Goal: Task Accomplishment & Management: Use online tool/utility

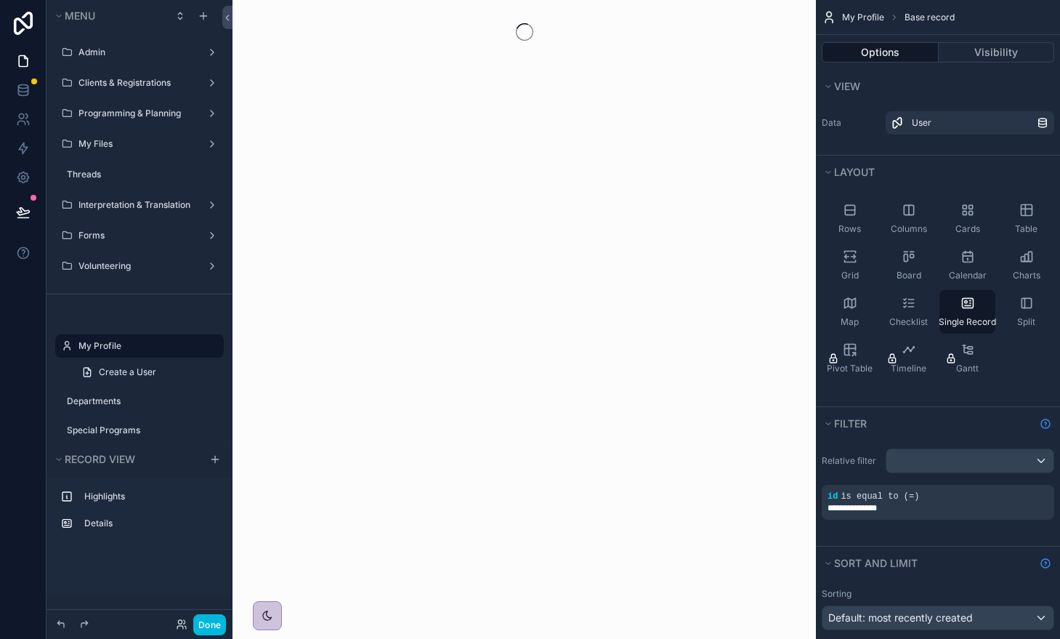
scroll to position [21, 0]
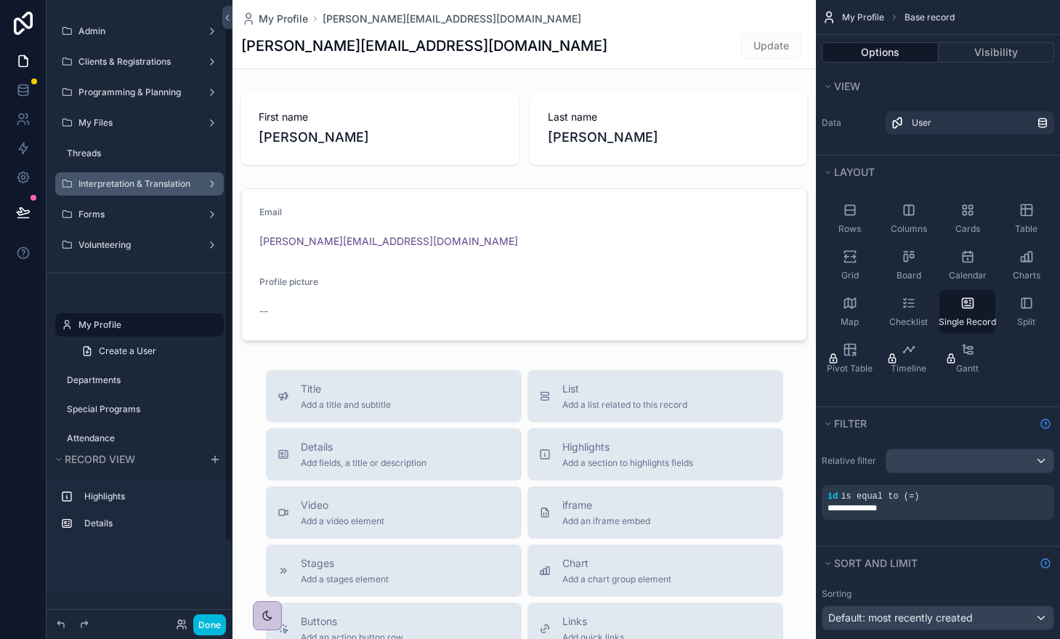
click at [123, 179] on label "Interpretation & Translation" at bounding box center [136, 184] width 116 height 12
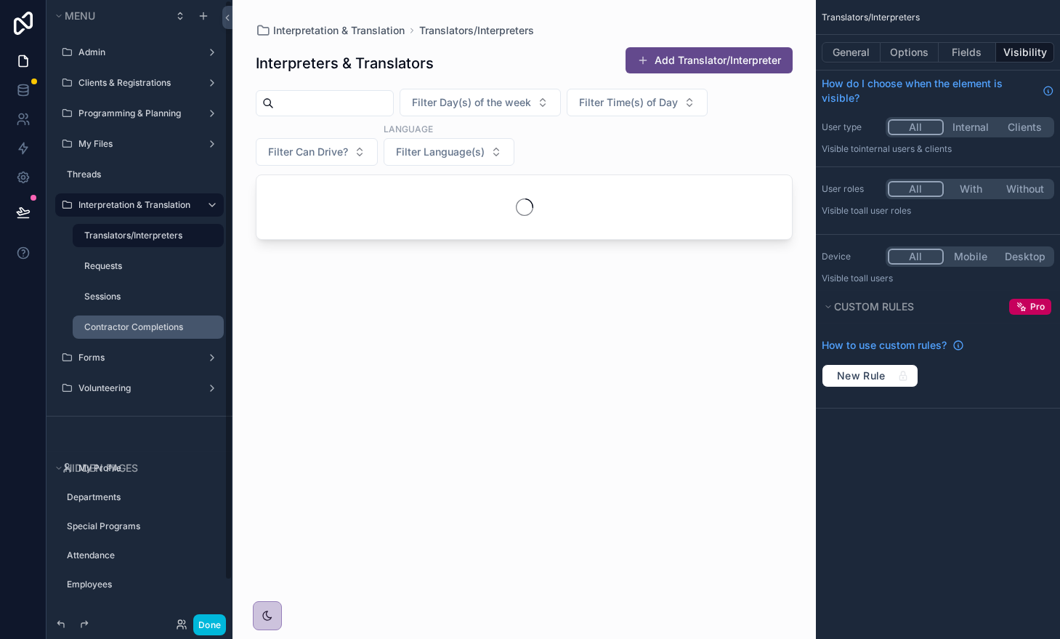
click at [97, 326] on label "Contractor Completions" at bounding box center [149, 327] width 131 height 12
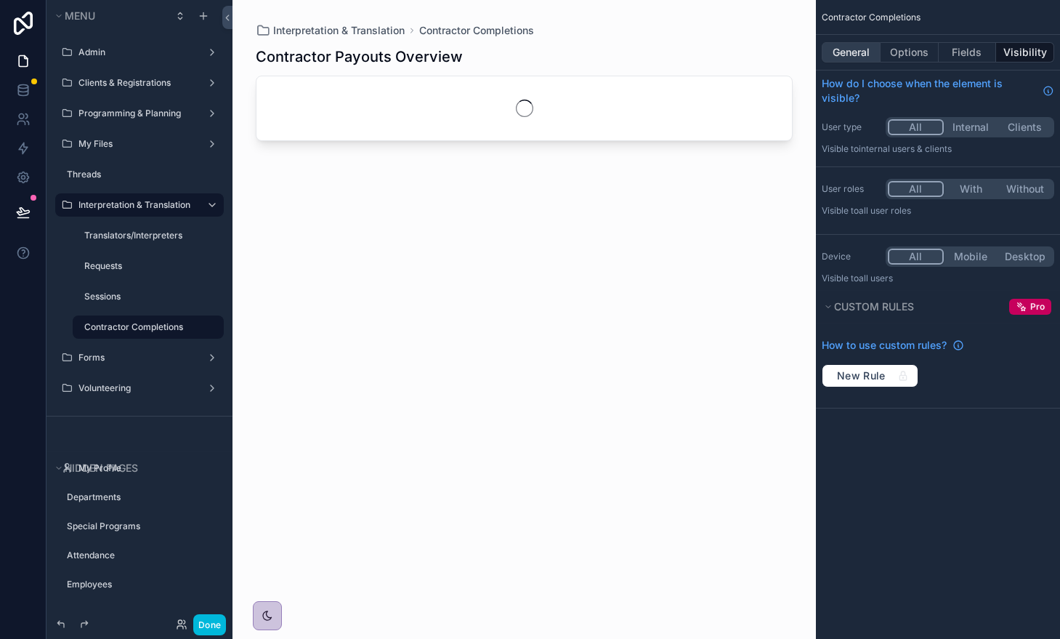
click at [864, 52] on button "General" at bounding box center [851, 52] width 59 height 20
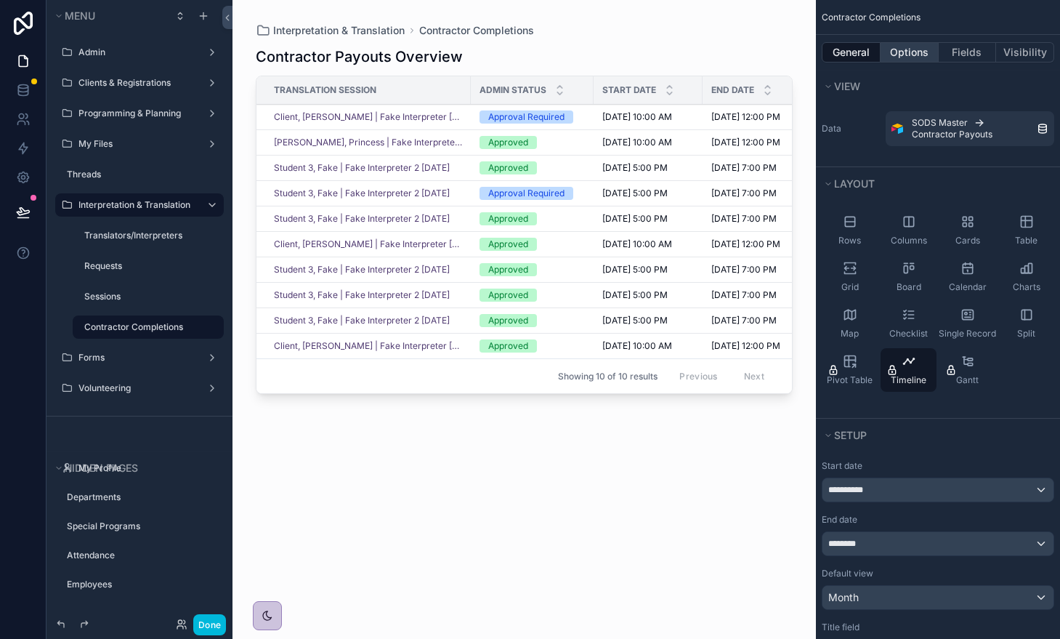
click at [903, 50] on button "Options" at bounding box center [910, 52] width 58 height 20
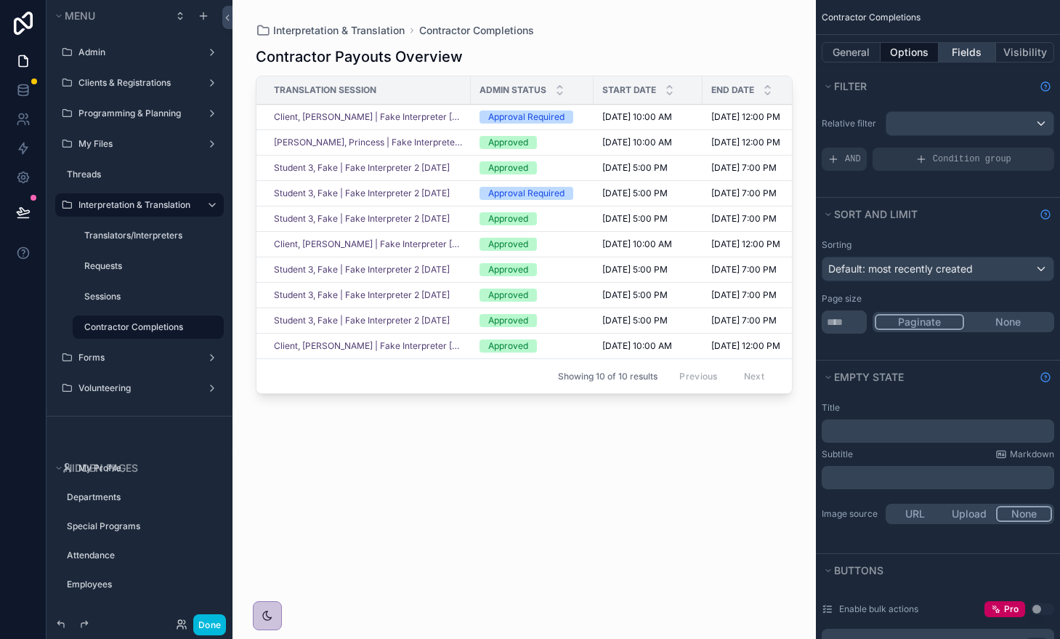
click at [969, 52] on button "Fields" at bounding box center [968, 52] width 58 height 20
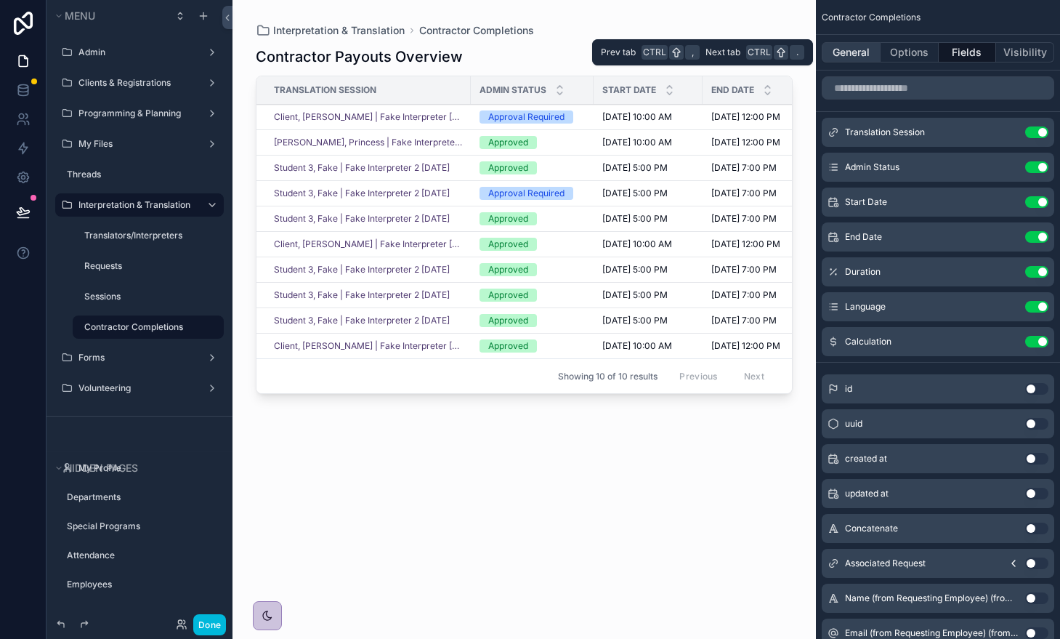
click at [868, 51] on button "General" at bounding box center [851, 52] width 59 height 20
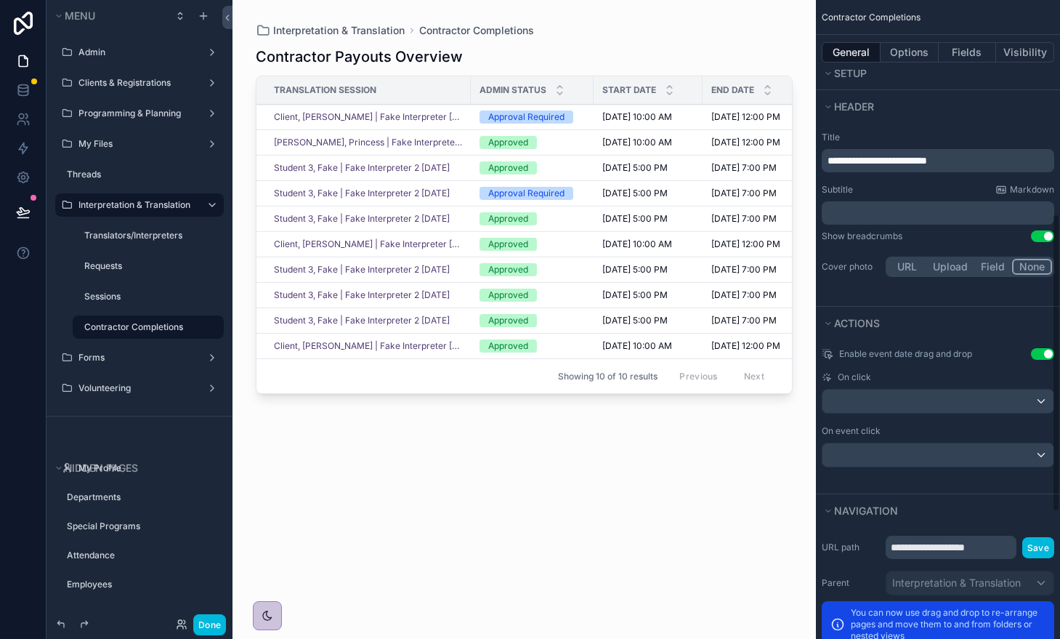
scroll to position [145, 0]
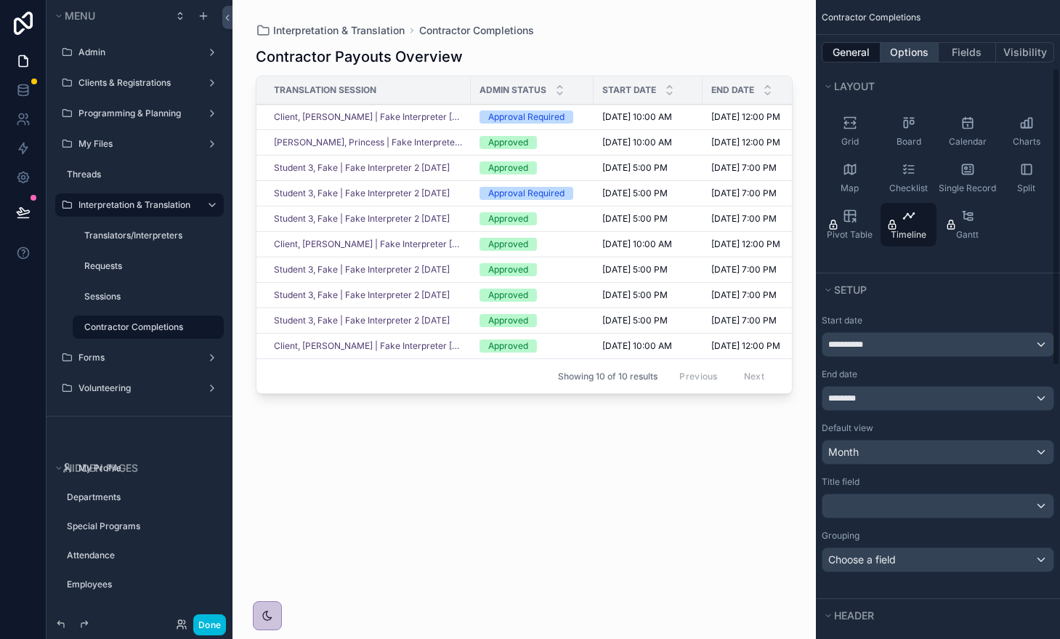
click at [908, 54] on button "Options" at bounding box center [910, 52] width 58 height 20
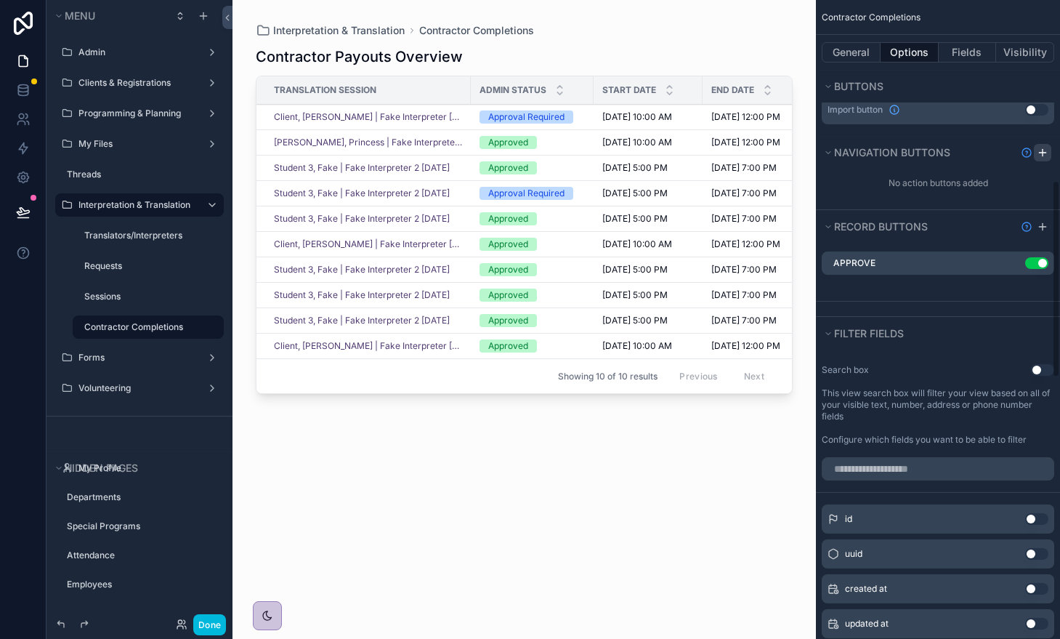
scroll to position [581, 0]
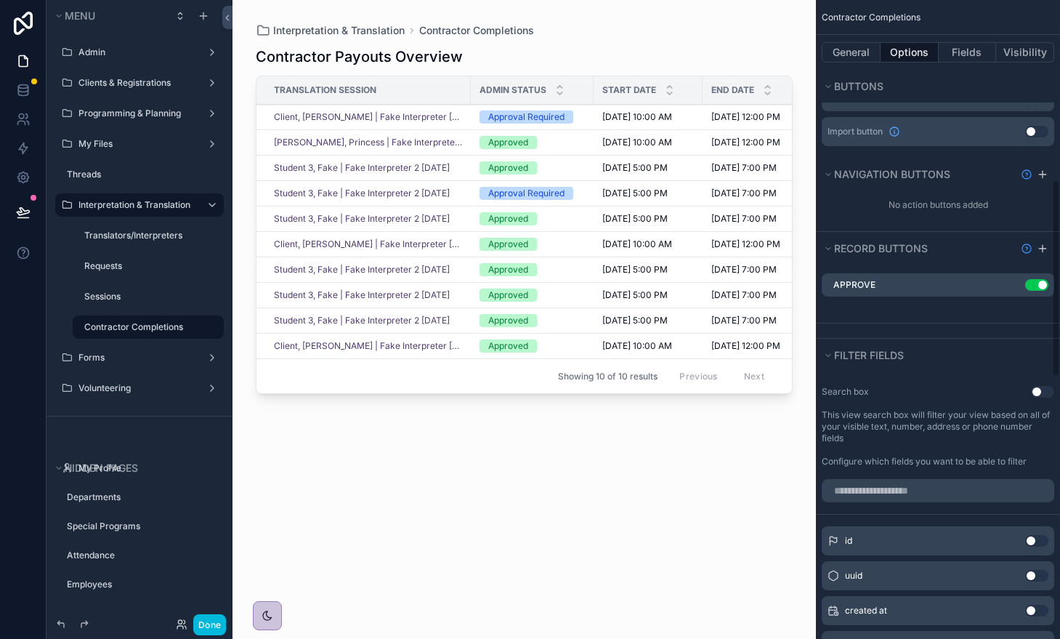
click at [1043, 171] on icon "scrollable content" at bounding box center [1043, 175] width 12 height 12
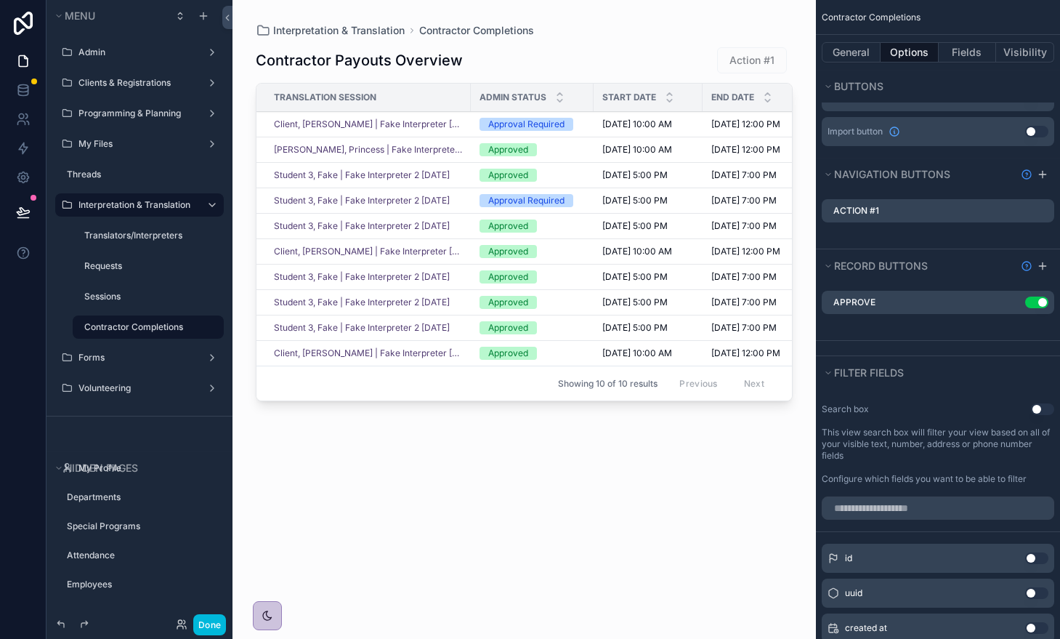
click at [0, 0] on icon "scrollable content" at bounding box center [0, 0] width 0 height 0
click at [1025, 192] on icon at bounding box center [1020, 188] width 12 height 12
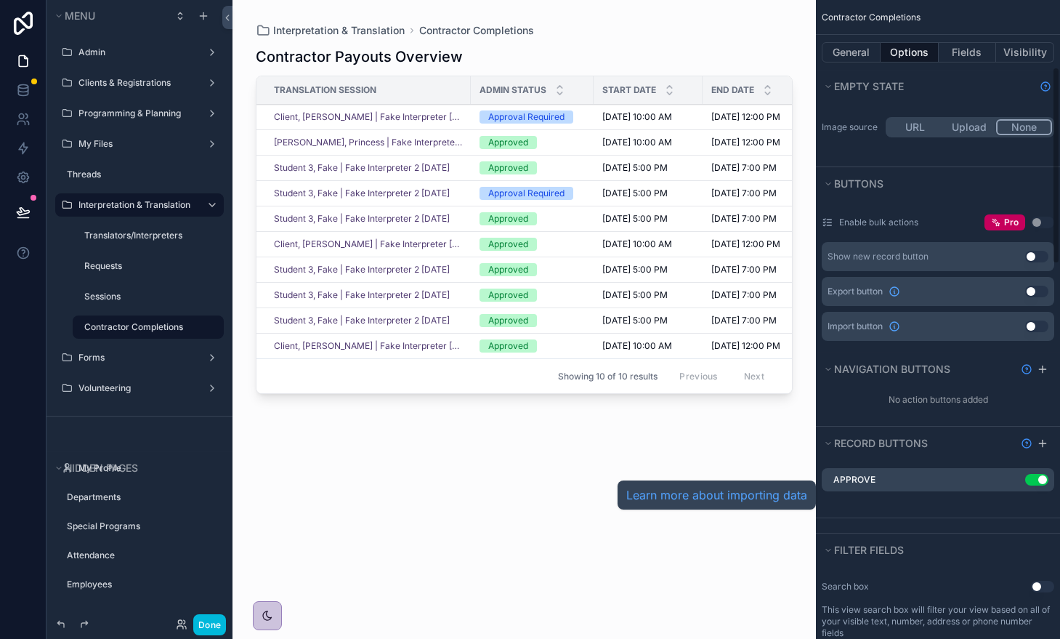
scroll to position [218, 0]
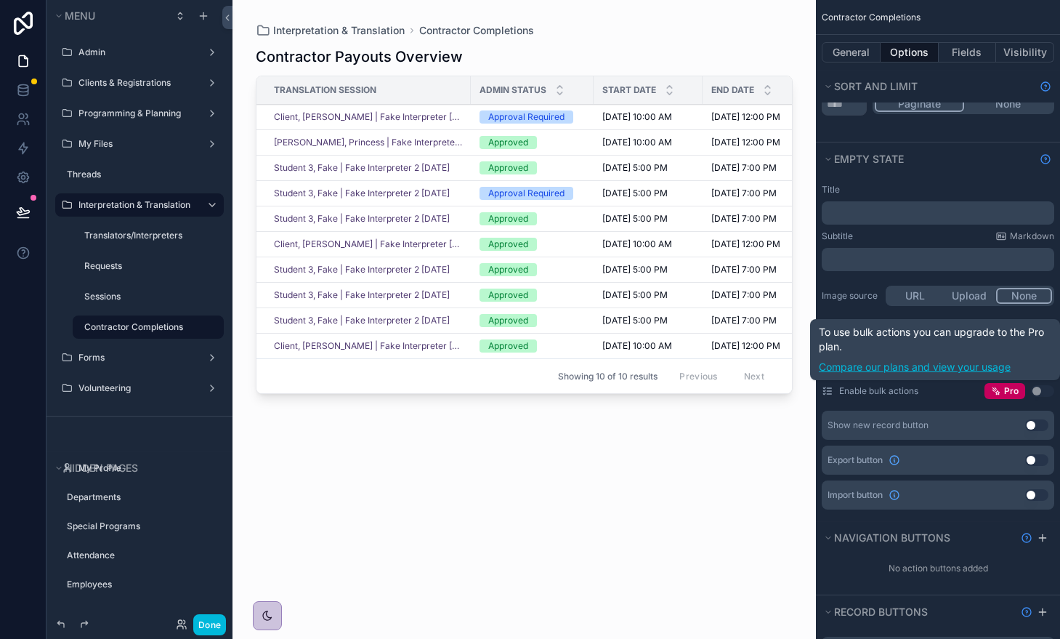
click at [1003, 368] on link "Compare our plans and view your usage" at bounding box center [935, 367] width 233 height 15
